Goal: Transaction & Acquisition: Book appointment/travel/reservation

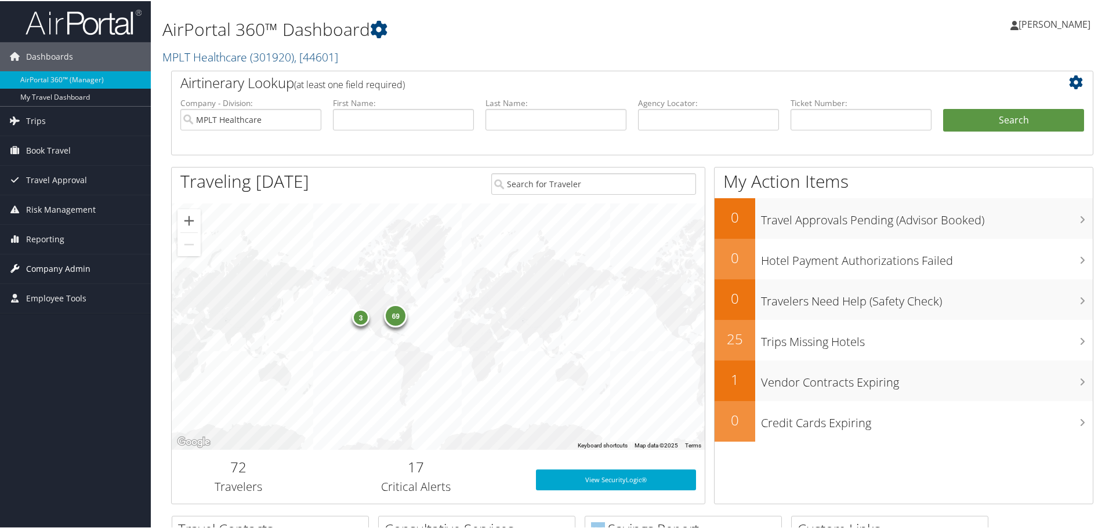
click at [60, 264] on span "Company Admin" at bounding box center [58, 267] width 64 height 29
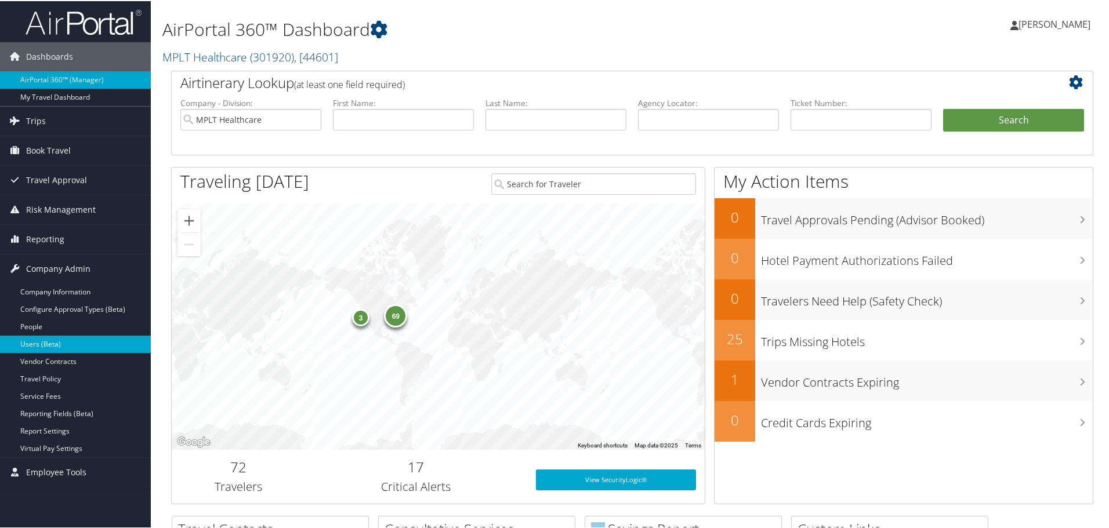
click at [71, 343] on link "Users (Beta)" at bounding box center [75, 343] width 151 height 17
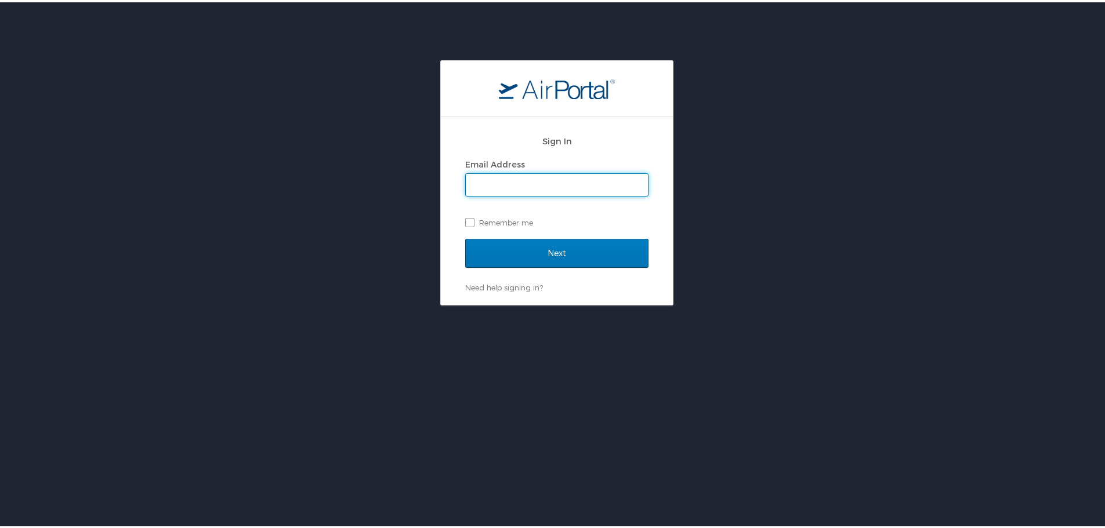
type input "jarrieta@mplthealthcare.com"
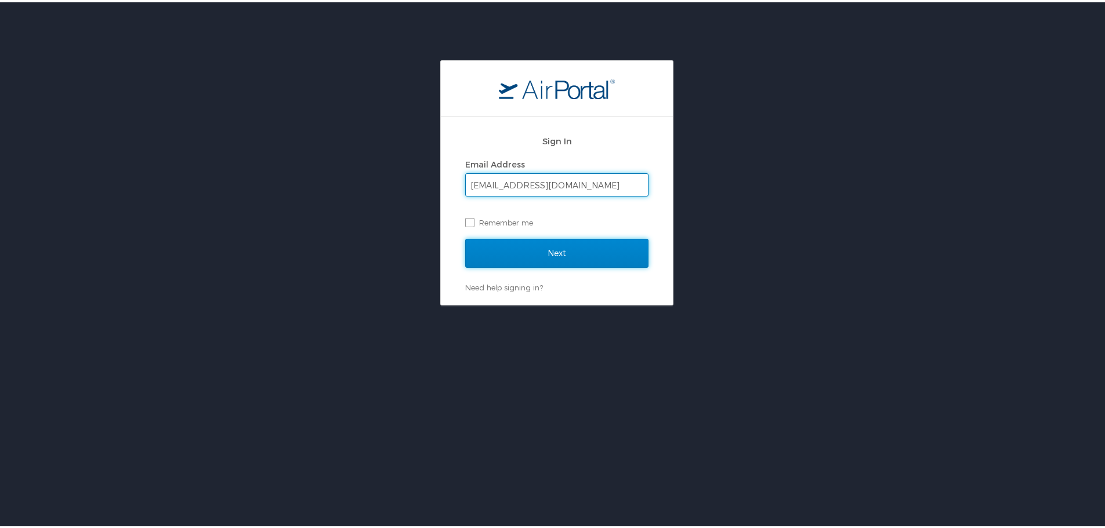
click at [564, 244] on input "Next" at bounding box center [556, 251] width 183 height 29
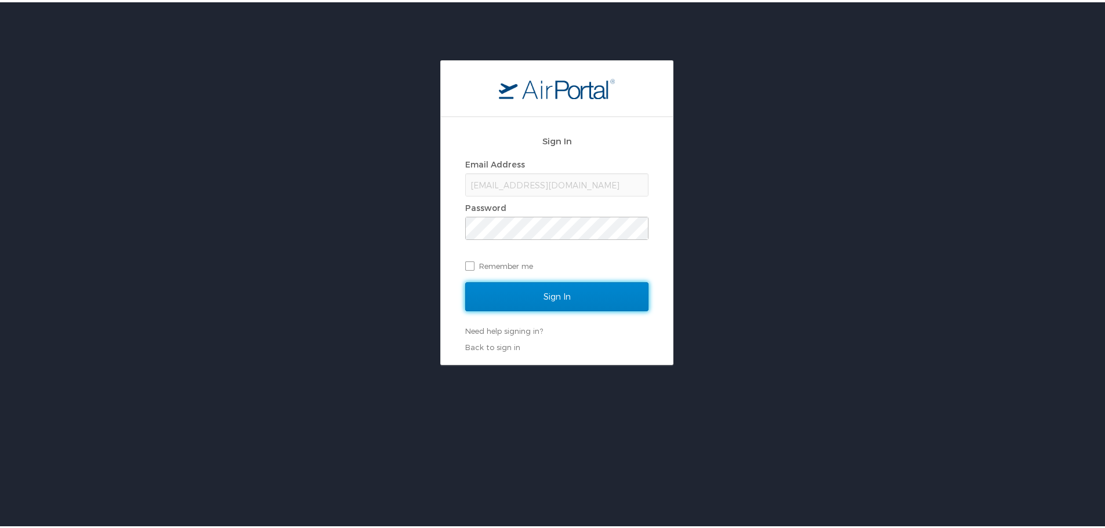
click at [553, 303] on input "Sign In" at bounding box center [556, 294] width 183 height 29
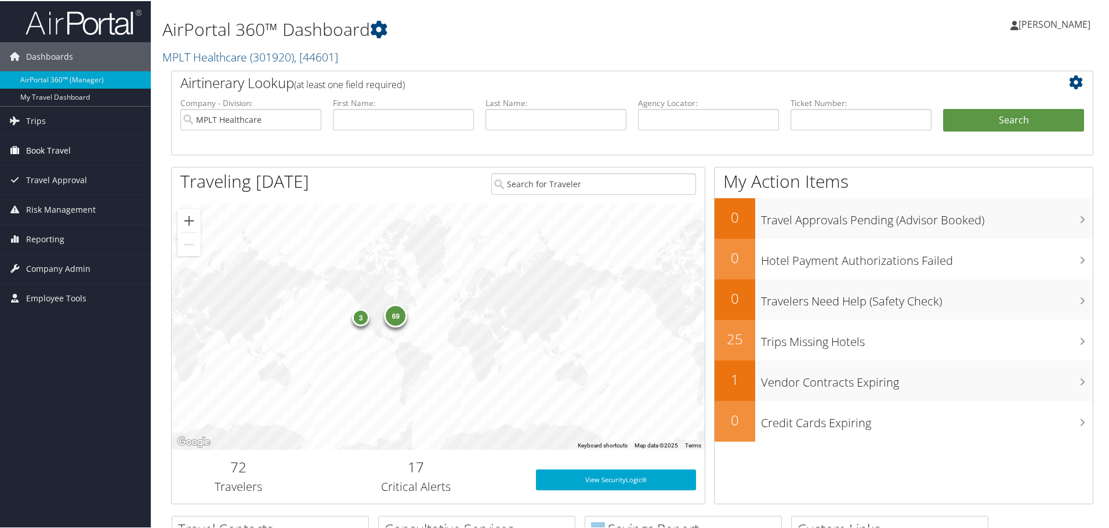
click at [54, 142] on span "Book Travel" at bounding box center [48, 149] width 45 height 29
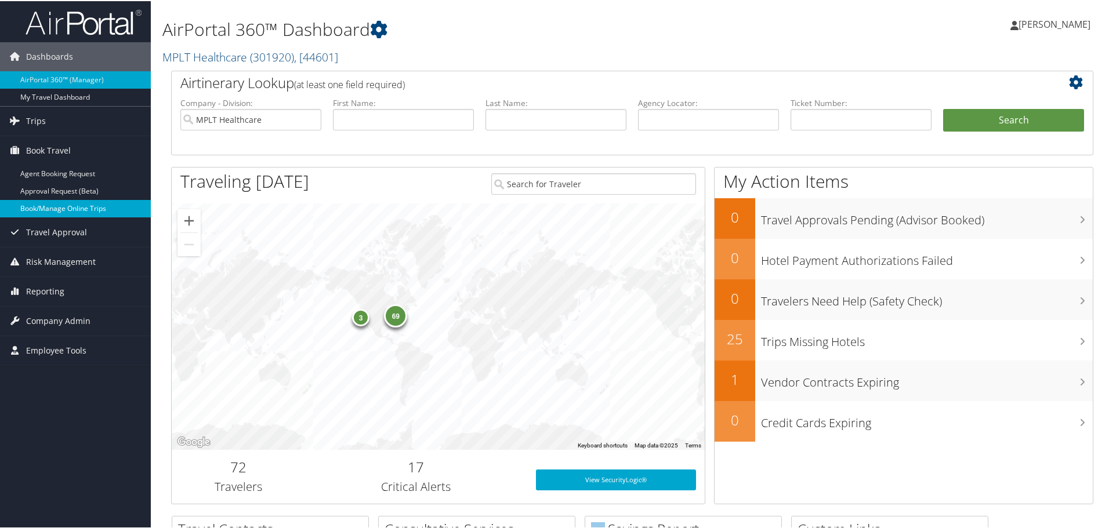
click at [76, 201] on link "Book/Manage Online Trips" at bounding box center [75, 207] width 151 height 17
